Goal: Transaction & Acquisition: Purchase product/service

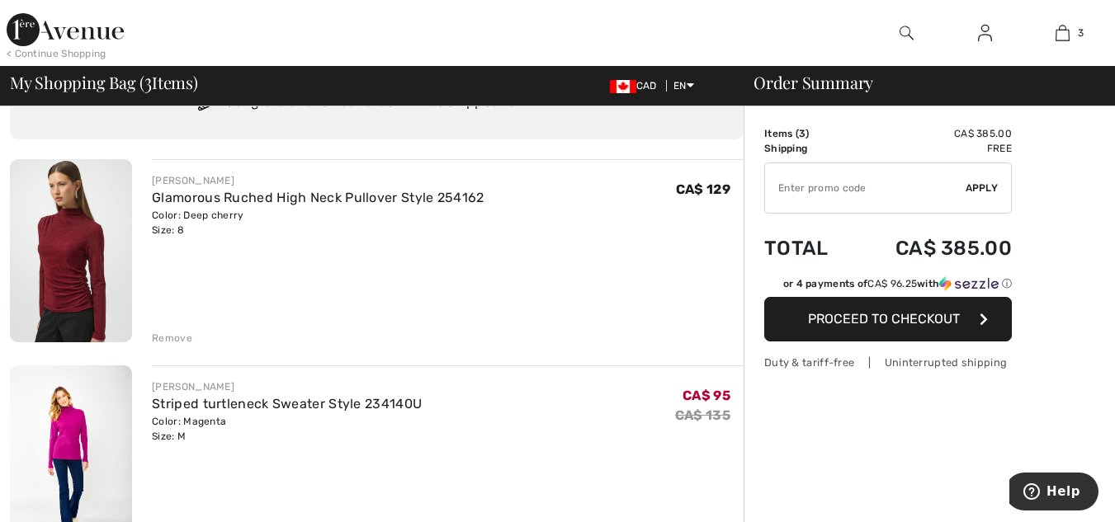
scroll to position [165, 0]
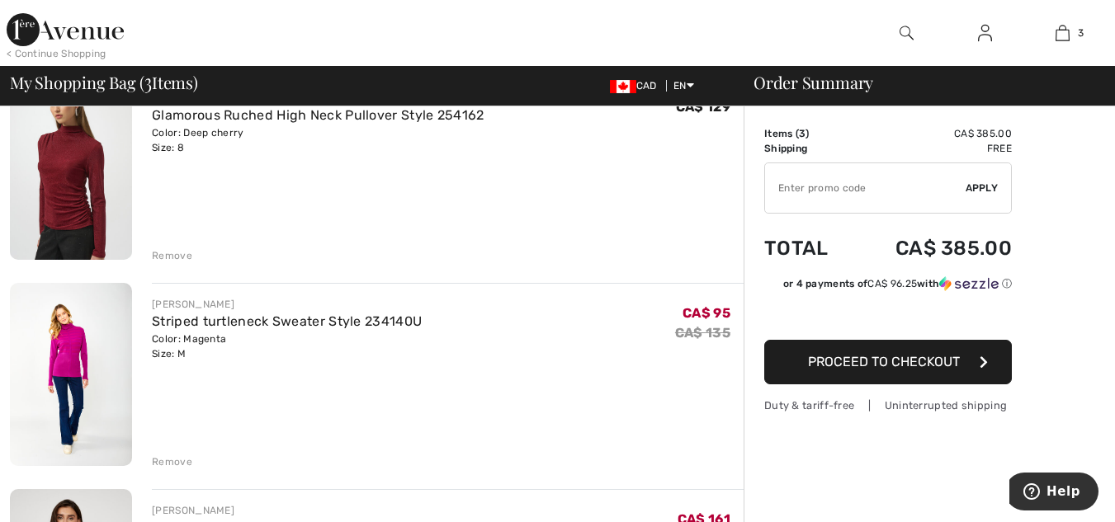
click at [174, 255] on div "Remove" at bounding box center [172, 255] width 40 height 15
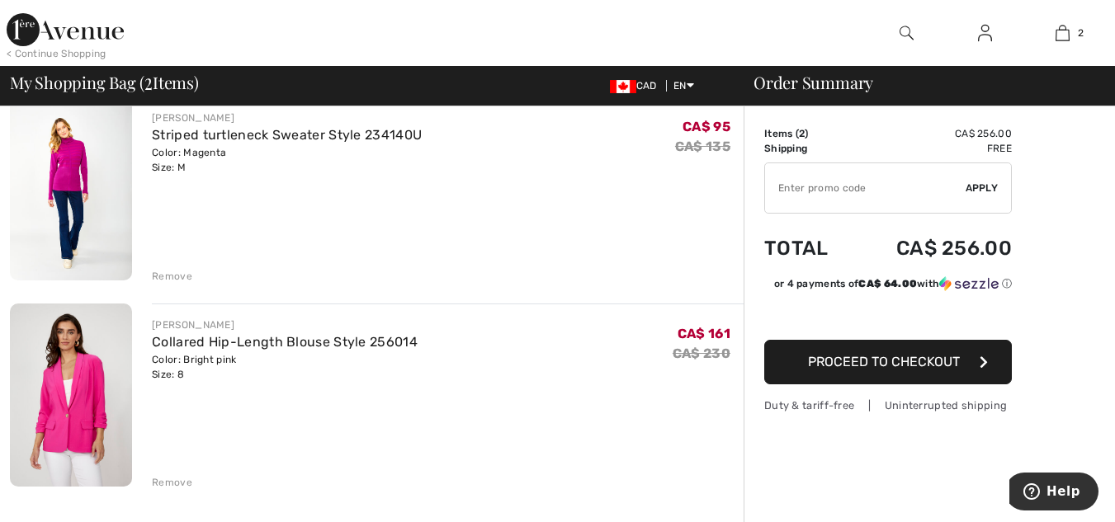
scroll to position [145, 0]
click at [172, 271] on div "Remove" at bounding box center [172, 275] width 40 height 15
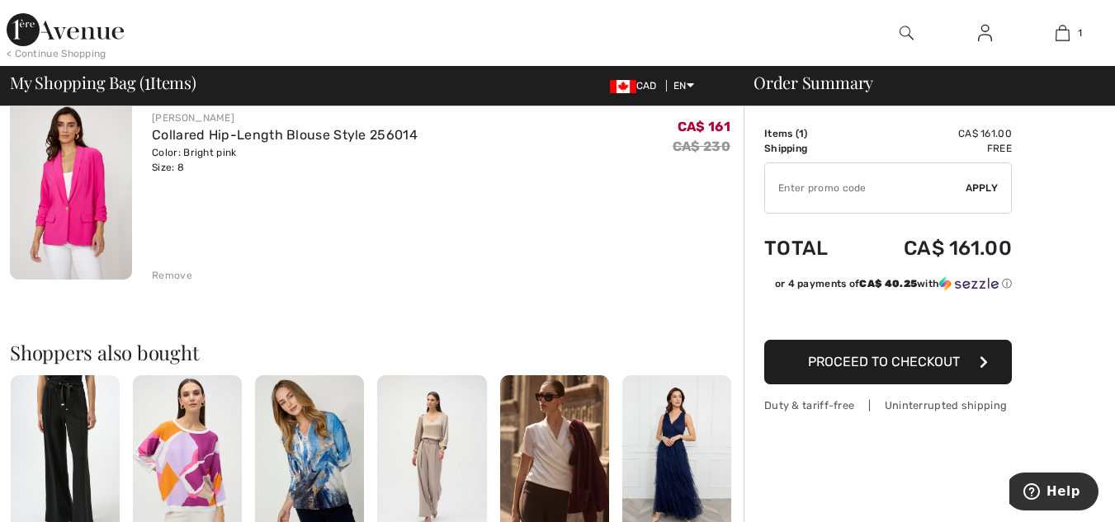
click at [980, 31] on img at bounding box center [985, 33] width 14 height 20
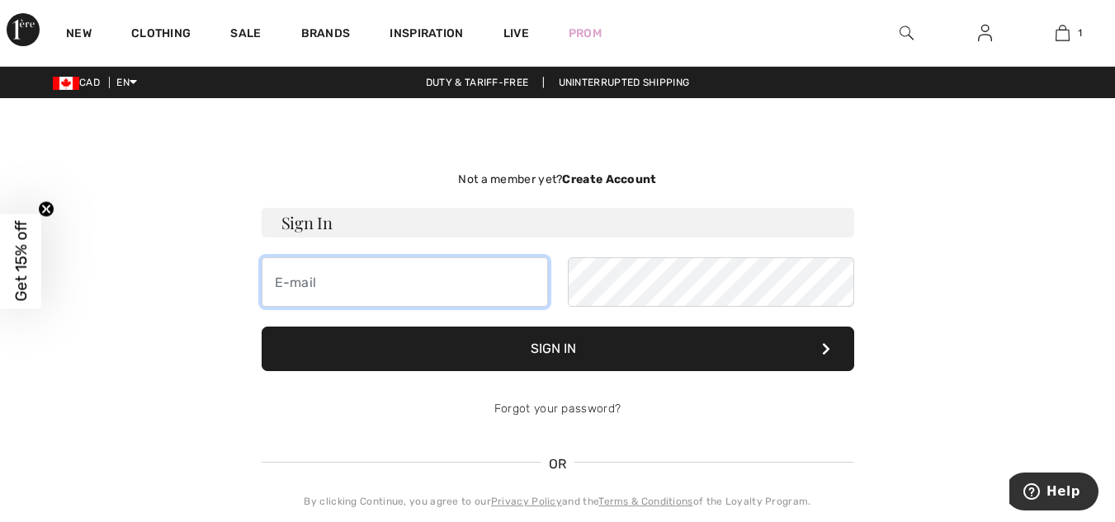
type input "acfitpros@gmail.com"
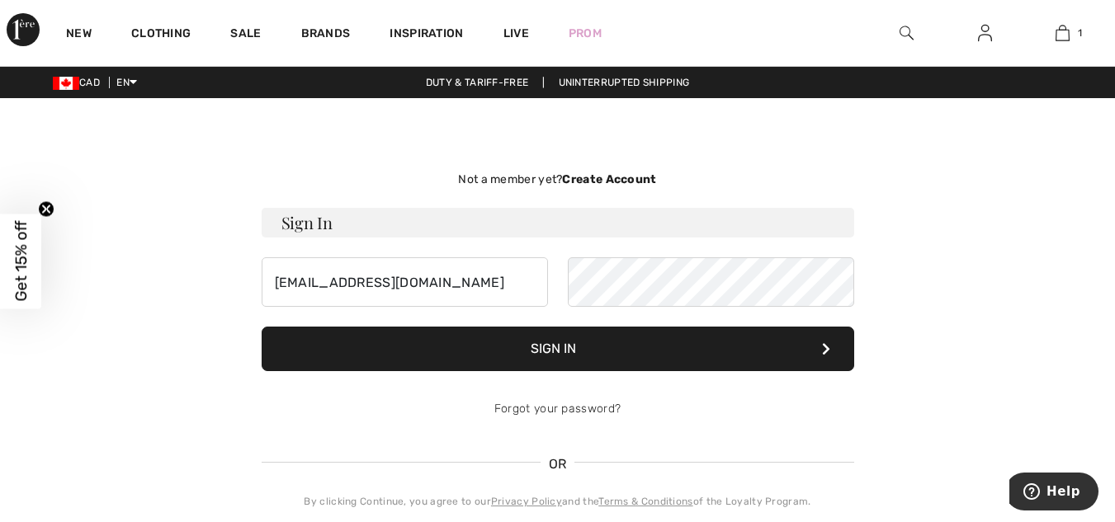
click at [568, 343] on button "Sign In" at bounding box center [558, 349] width 592 height 45
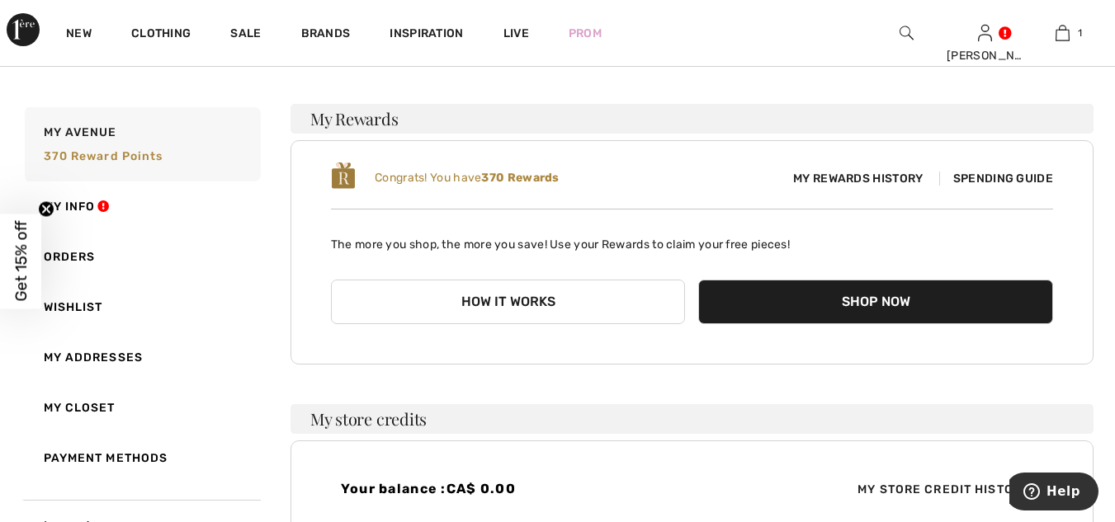
scroll to position [14, 0]
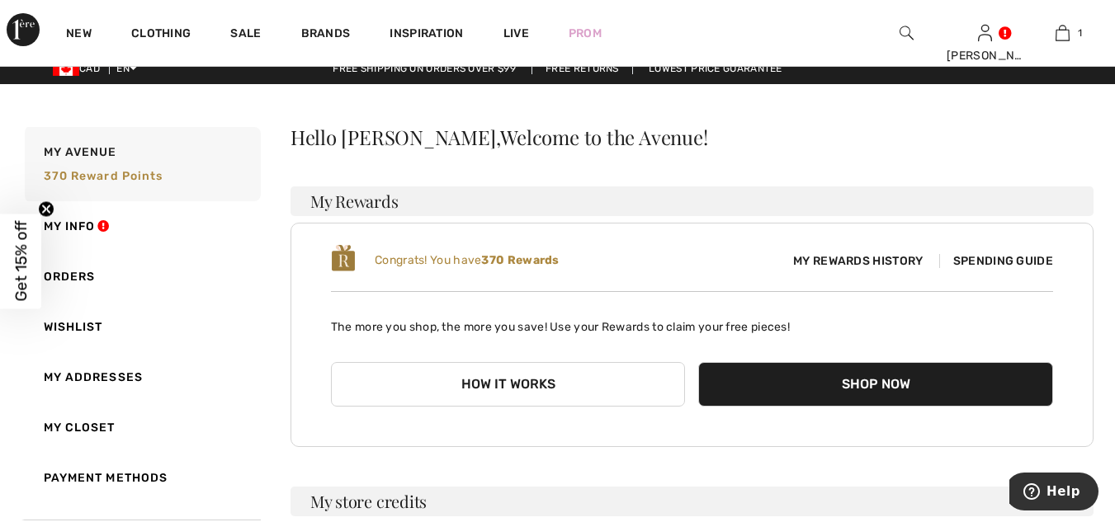
click at [869, 376] on button "Shop Now" at bounding box center [875, 384] width 355 height 45
